Goal: Information Seeking & Learning: Learn about a topic

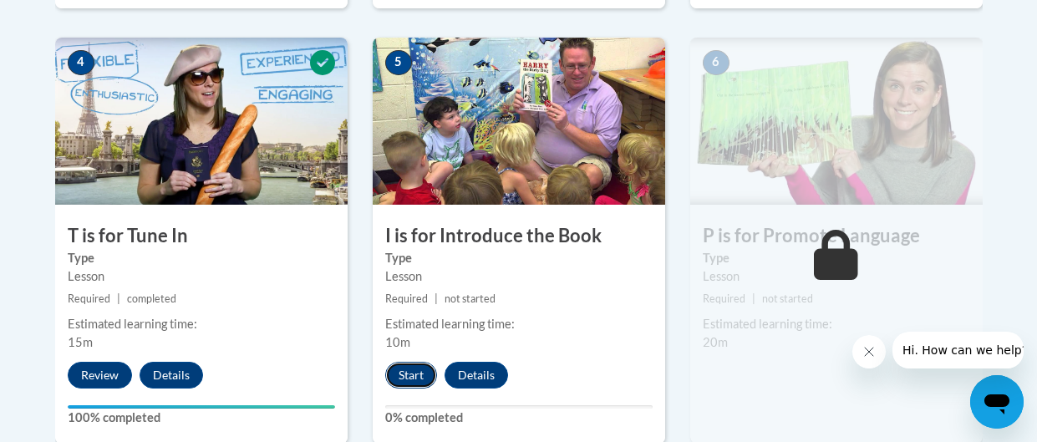
click at [411, 378] on button "Start" at bounding box center [411, 375] width 52 height 27
